Goal: Task Accomplishment & Management: Use online tool/utility

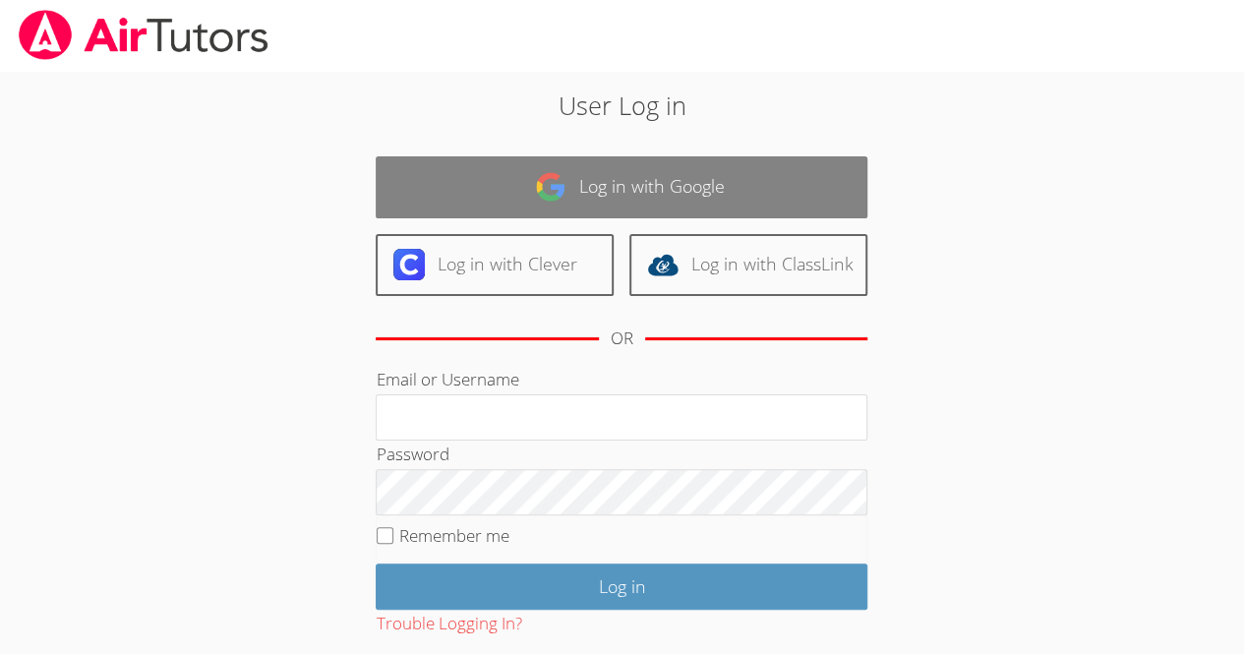
click at [618, 198] on link "Log in with Google" at bounding box center [622, 187] width 492 height 62
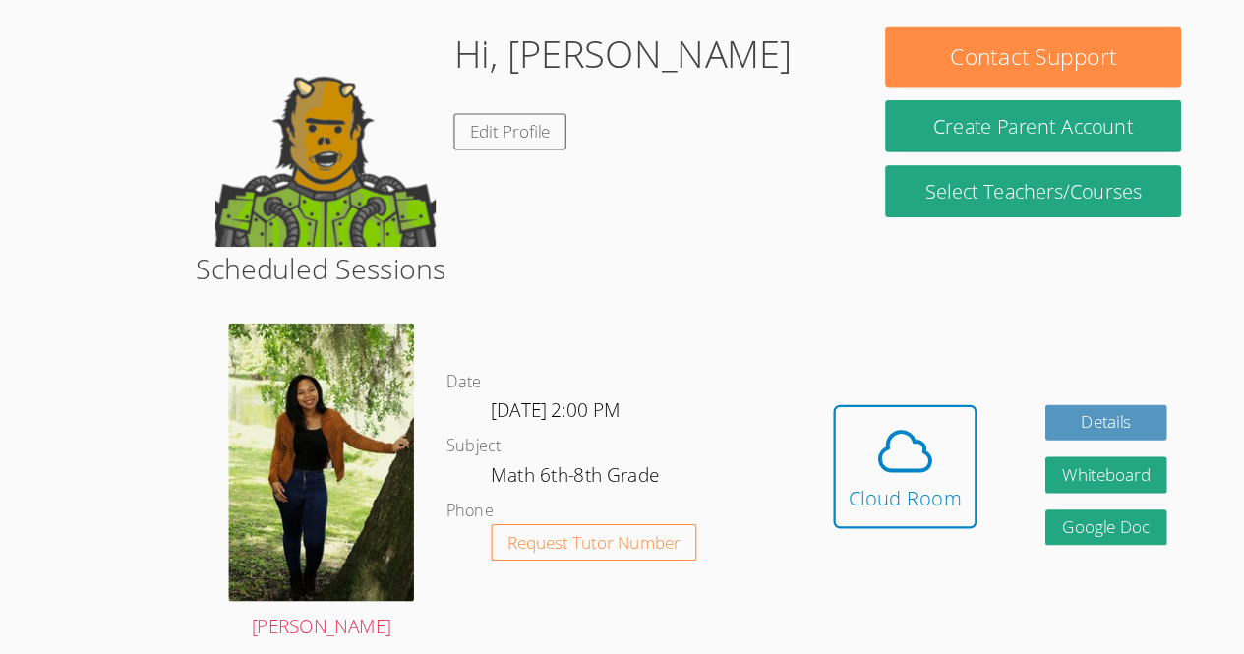
scroll to position [271, 0]
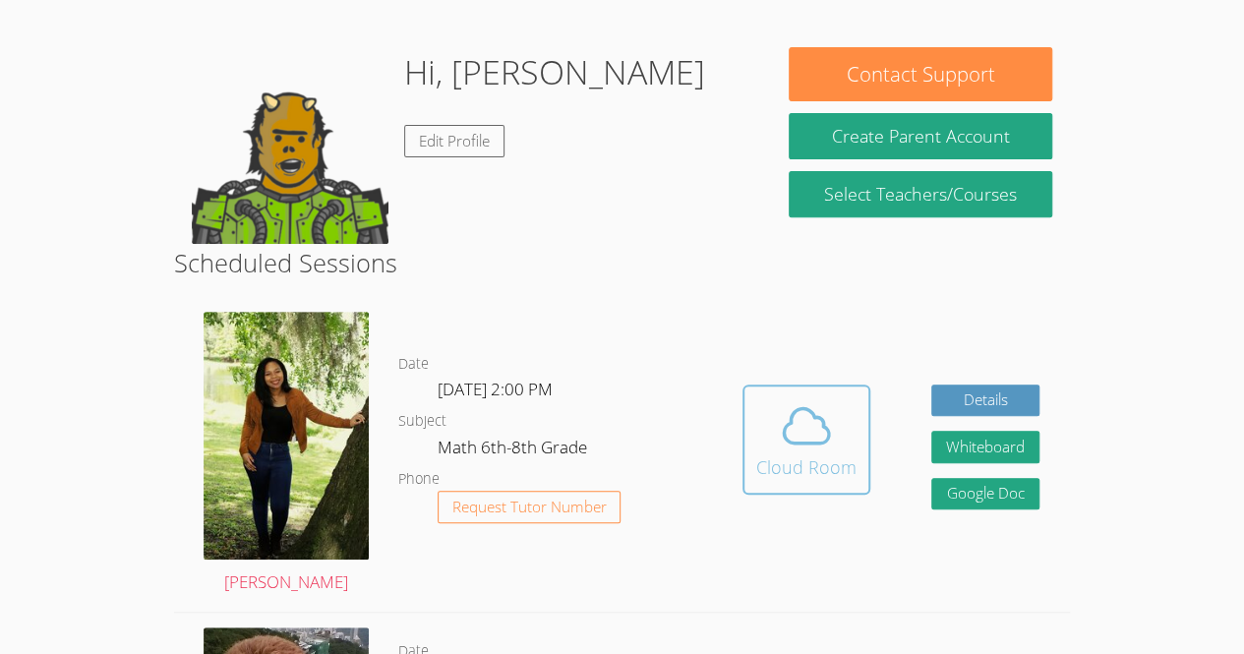
click at [796, 450] on icon at bounding box center [806, 425] width 55 height 55
click at [317, 447] on img at bounding box center [286, 436] width 165 height 248
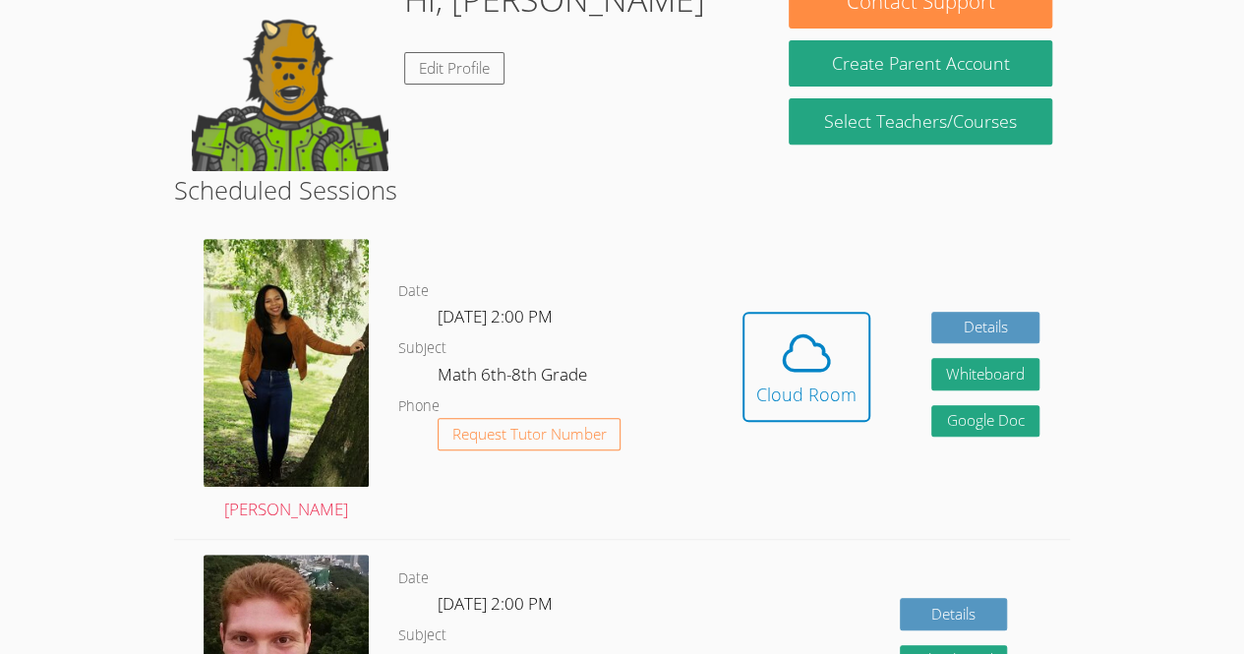
scroll to position [327, 0]
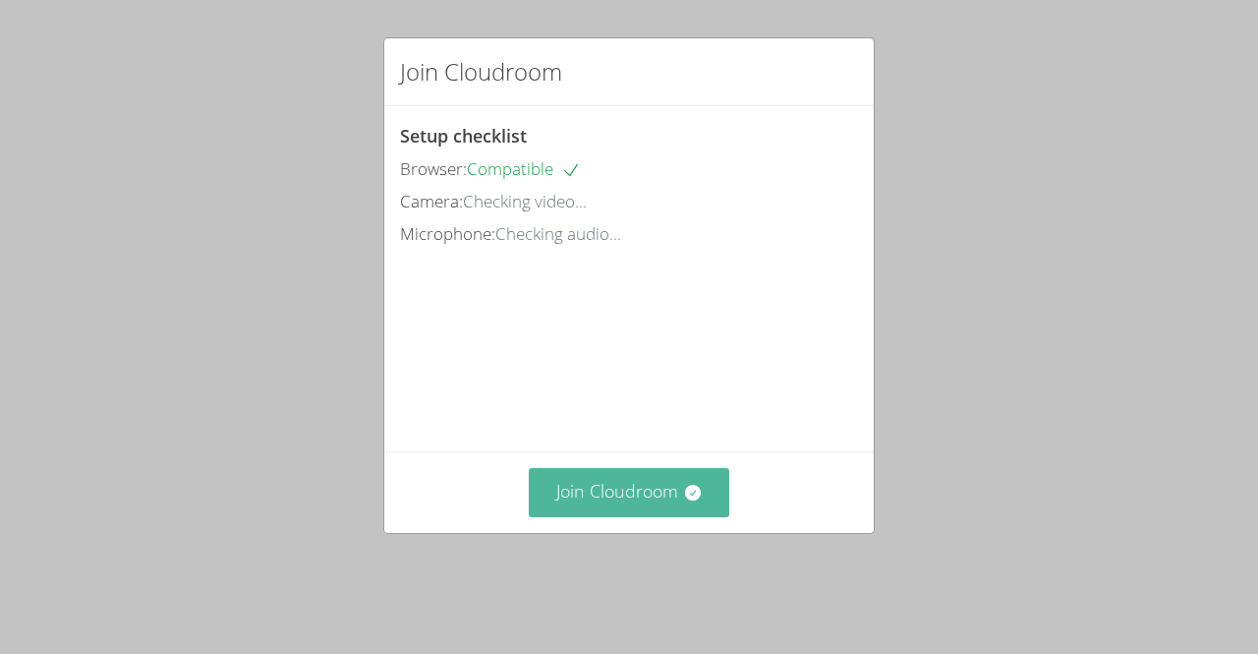
click at [706, 511] on button "Join Cloudroom" at bounding box center [630, 492] width 202 height 48
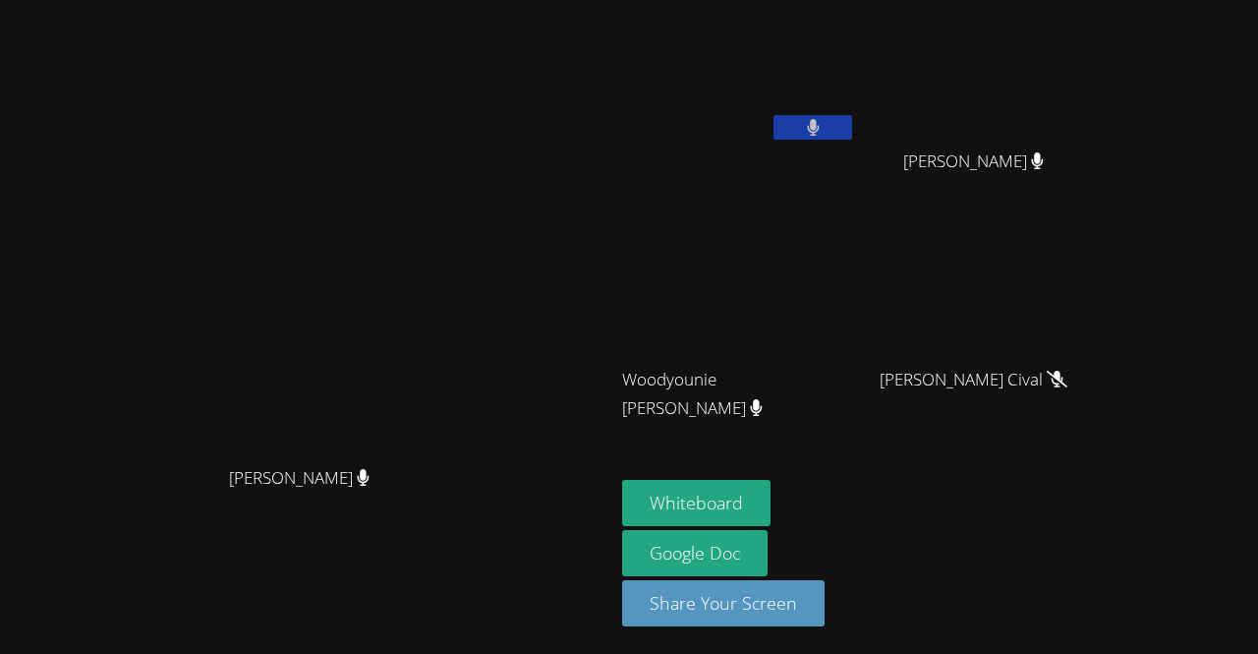
click at [314, 334] on video at bounding box center [307, 287] width 295 height 337
click at [852, 124] on button at bounding box center [813, 127] width 79 height 25
click at [852, 128] on button at bounding box center [813, 127] width 79 height 25
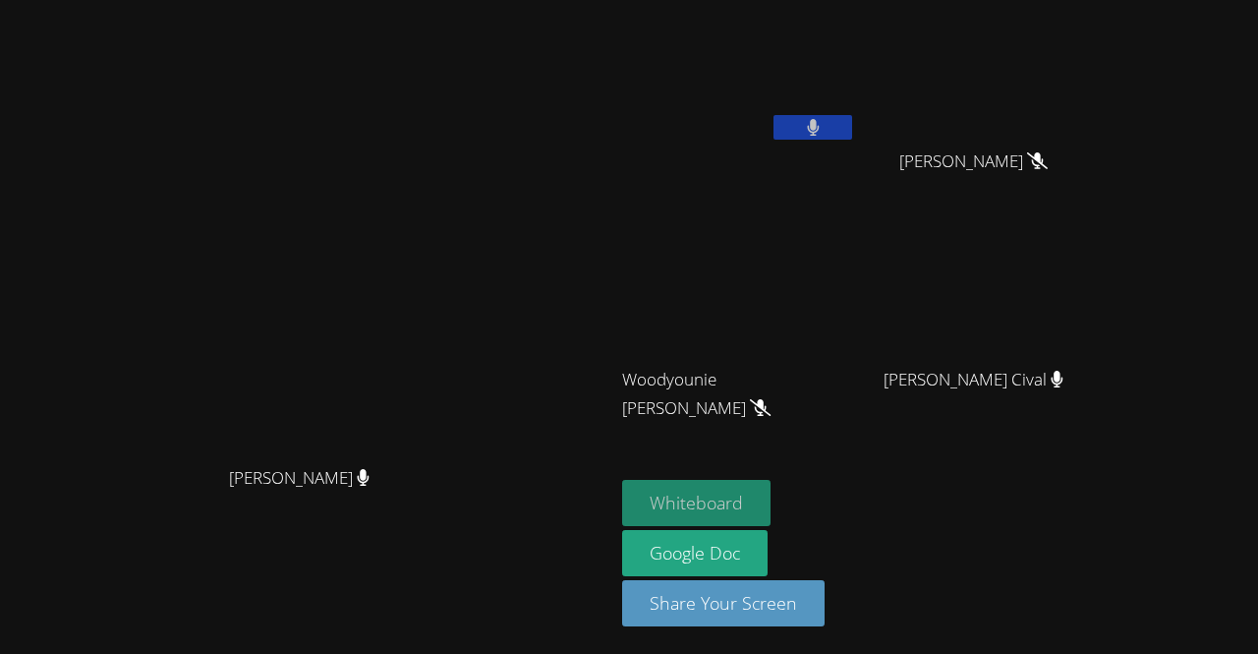
drag, startPoint x: 877, startPoint y: 494, endPoint x: 820, endPoint y: 491, distance: 57.1
drag, startPoint x: 820, startPoint y: 491, endPoint x: 910, endPoint y: 499, distance: 90.9
click at [771, 499] on button "Whiteboard" at bounding box center [696, 503] width 148 height 46
click at [852, 134] on button at bounding box center [813, 127] width 79 height 25
click at [824, 131] on icon at bounding box center [813, 127] width 21 height 17
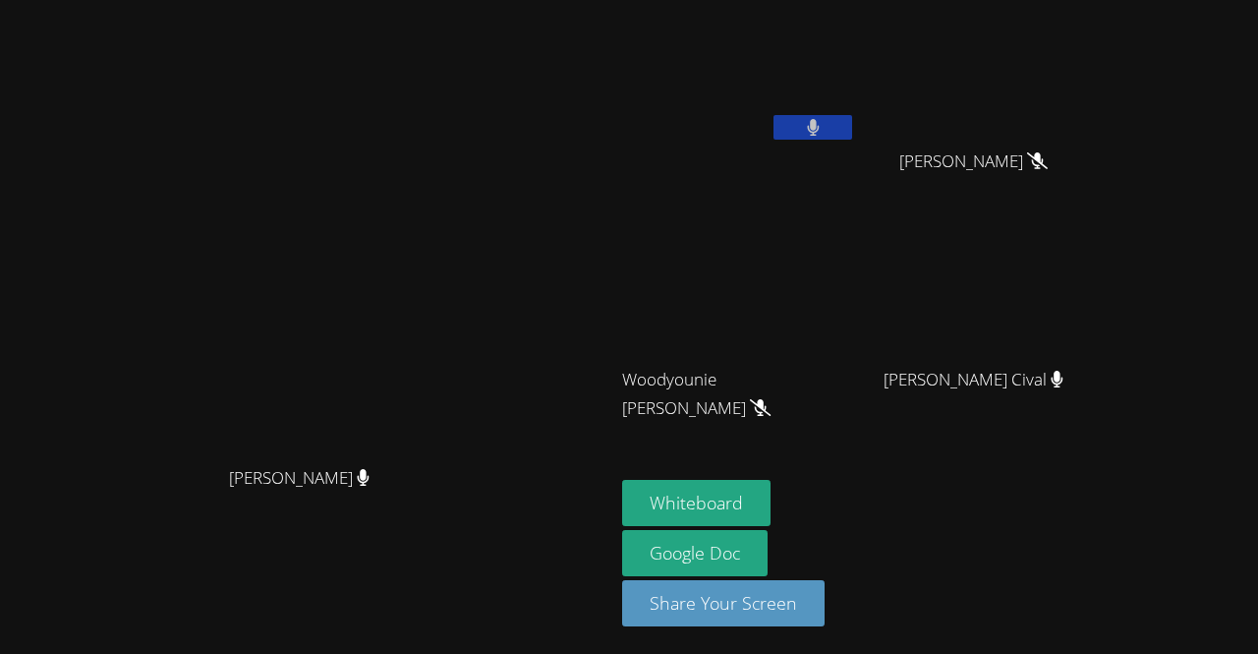
click at [852, 130] on button at bounding box center [813, 127] width 79 height 25
click at [852, 117] on button at bounding box center [813, 127] width 79 height 25
click at [819, 128] on icon at bounding box center [813, 127] width 12 height 17
click at [824, 119] on icon at bounding box center [813, 127] width 21 height 17
click at [852, 117] on button at bounding box center [813, 127] width 79 height 25
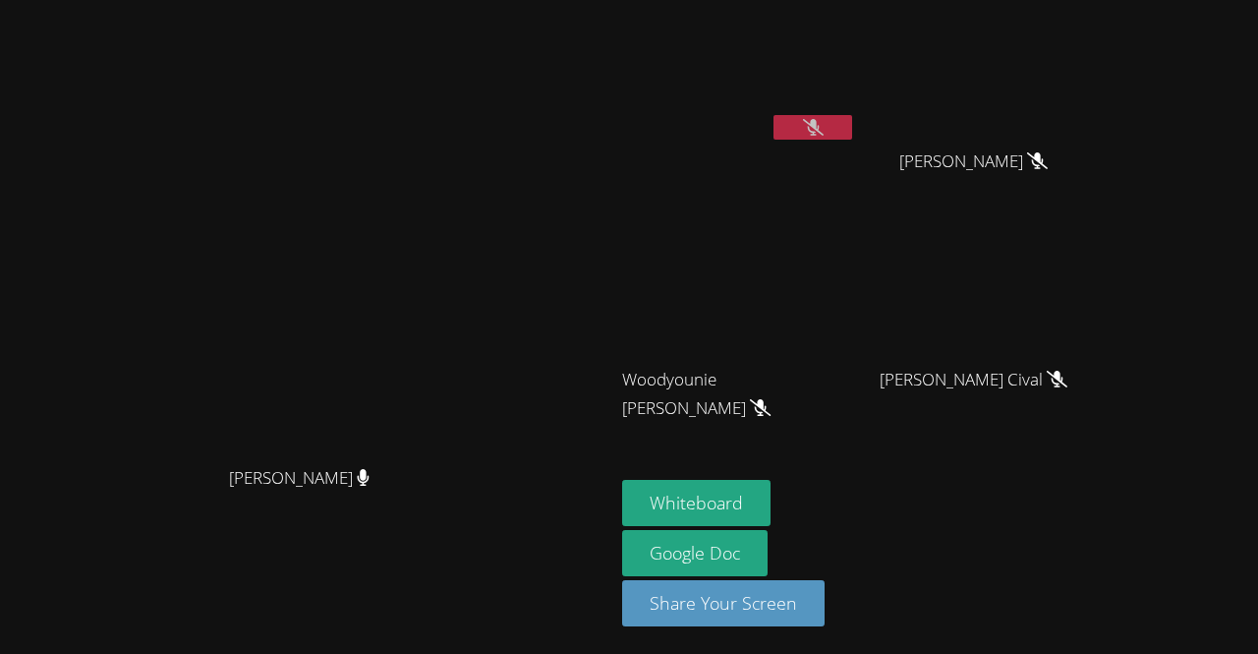
click at [455, 373] on video at bounding box center [307, 287] width 295 height 337
click at [852, 127] on button at bounding box center [813, 127] width 79 height 25
click at [852, 125] on button at bounding box center [813, 127] width 79 height 25
click at [852, 115] on button at bounding box center [813, 127] width 79 height 25
click at [852, 123] on button at bounding box center [813, 127] width 79 height 25
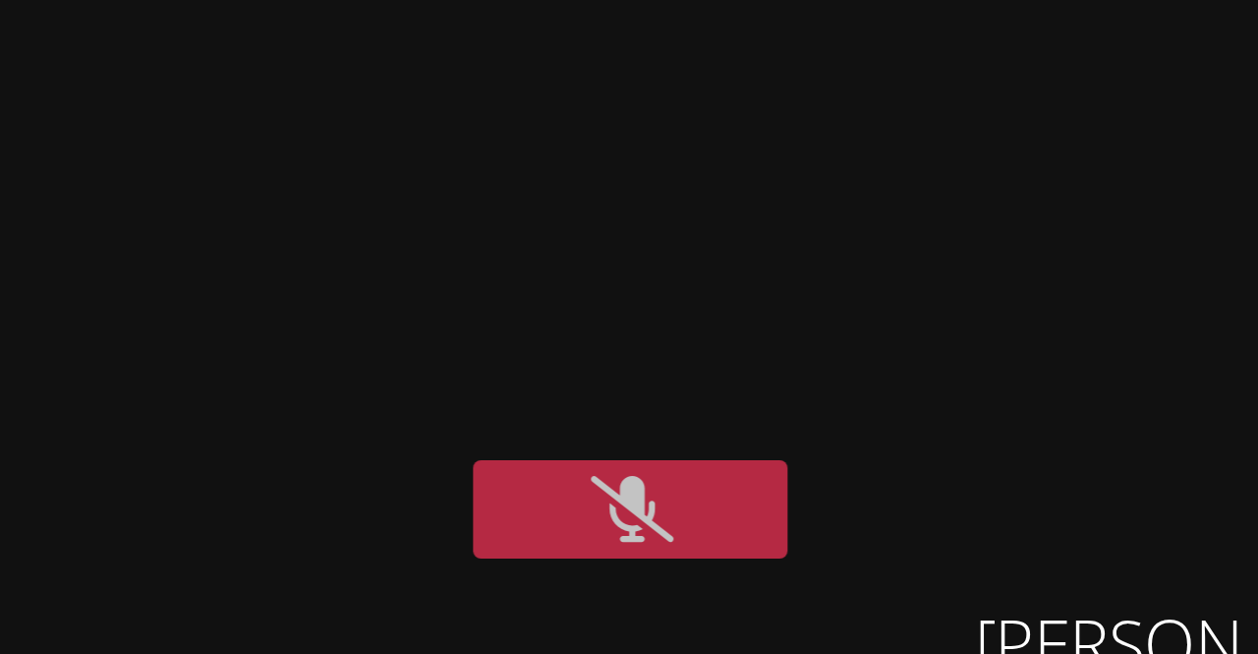
click at [787, 35] on video at bounding box center [739, 74] width 234 height 132
click at [785, 33] on video at bounding box center [739, 74] width 234 height 132
click at [781, 36] on video at bounding box center [739, 74] width 234 height 132
click at [781, 35] on video at bounding box center [739, 74] width 234 height 132
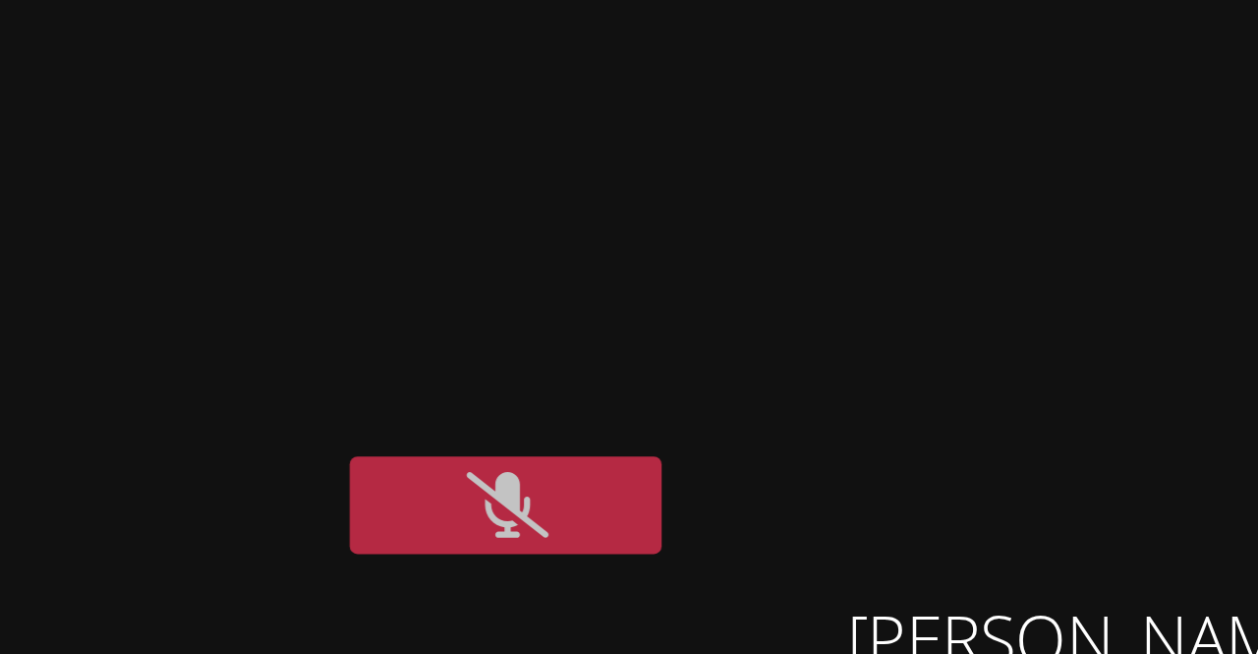
click at [852, 127] on button at bounding box center [813, 127] width 79 height 25
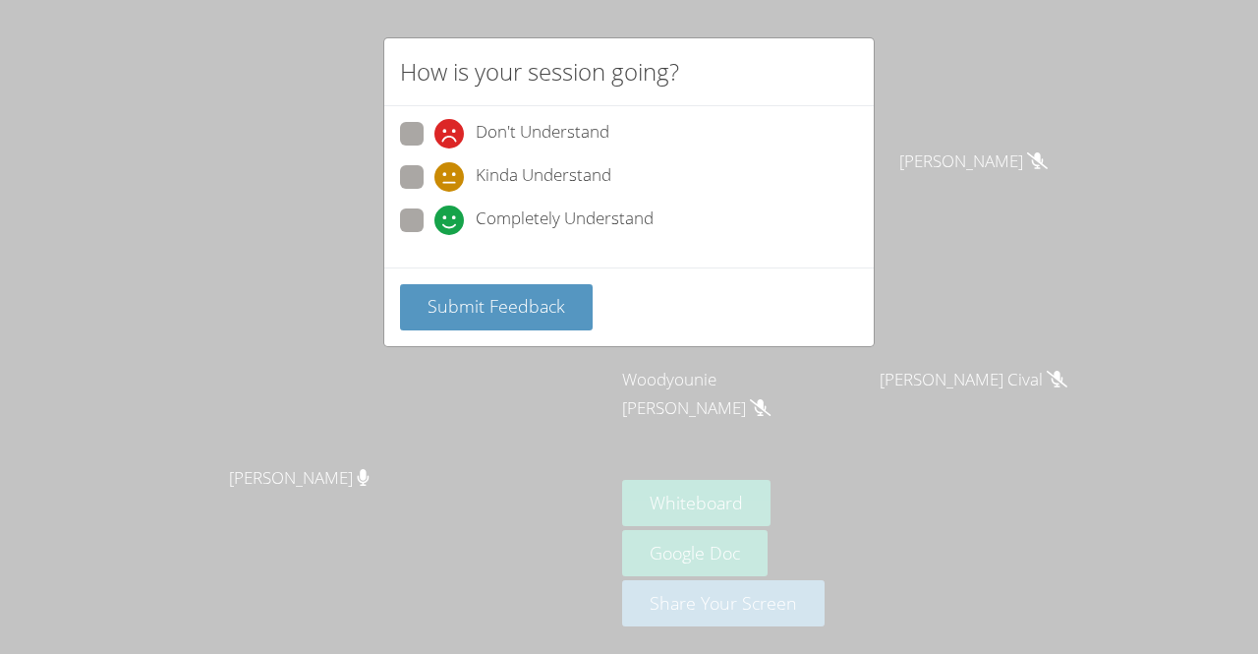
click at [412, 231] on label "Completely Understand" at bounding box center [527, 221] width 254 height 27
click at [435, 225] on input "Completely Understand" at bounding box center [443, 216] width 17 height 17
radio input "true"
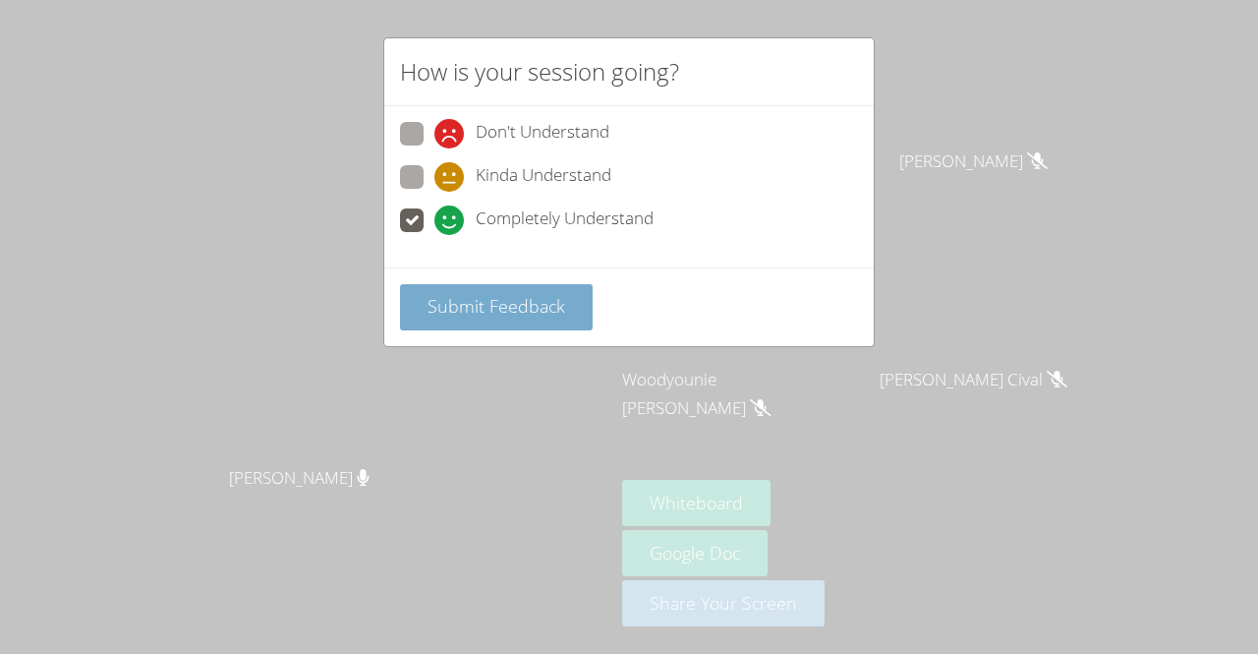
click at [503, 289] on button "Submit Feedback" at bounding box center [496, 307] width 193 height 46
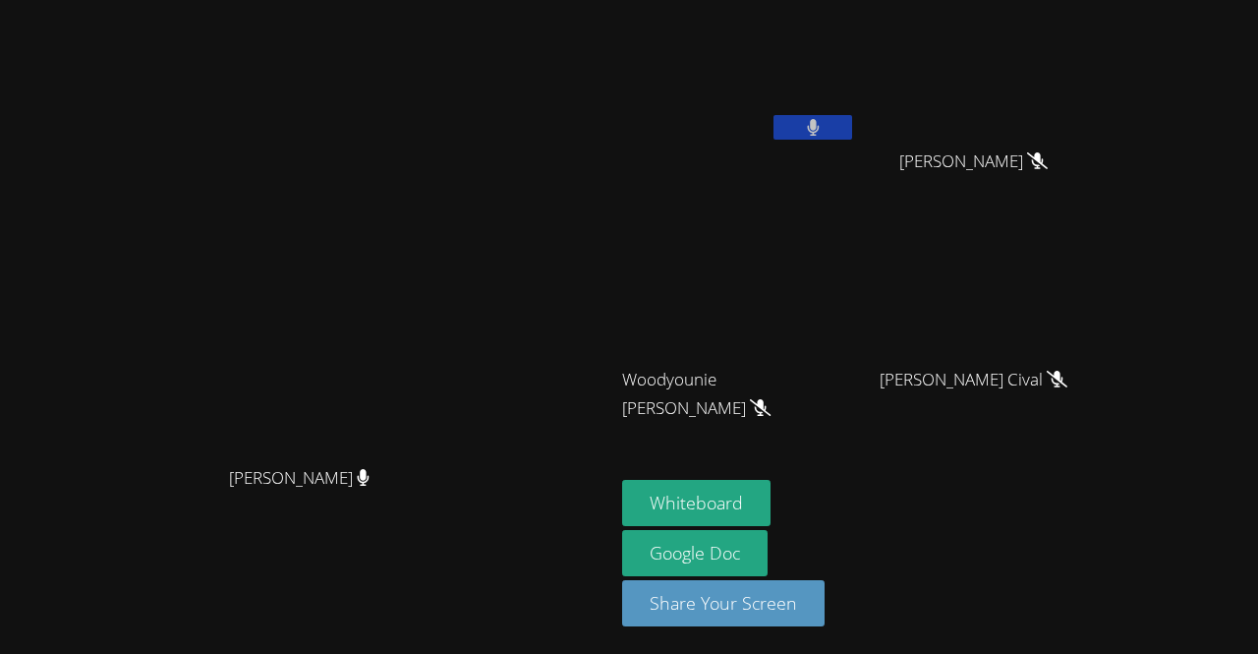
click at [852, 133] on button at bounding box center [813, 127] width 79 height 25
click at [824, 129] on icon at bounding box center [813, 127] width 21 height 17
click at [852, 130] on button at bounding box center [813, 127] width 79 height 25
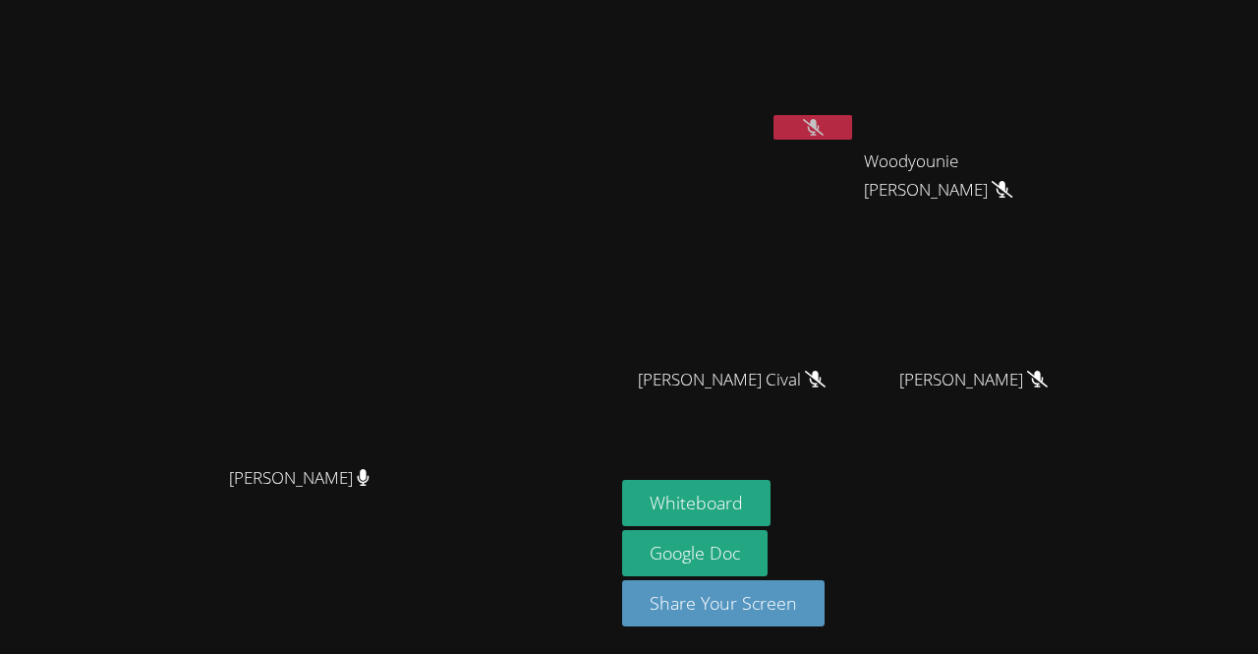
click at [852, 125] on button at bounding box center [813, 127] width 79 height 25
